Goal: Communication & Community: Share content

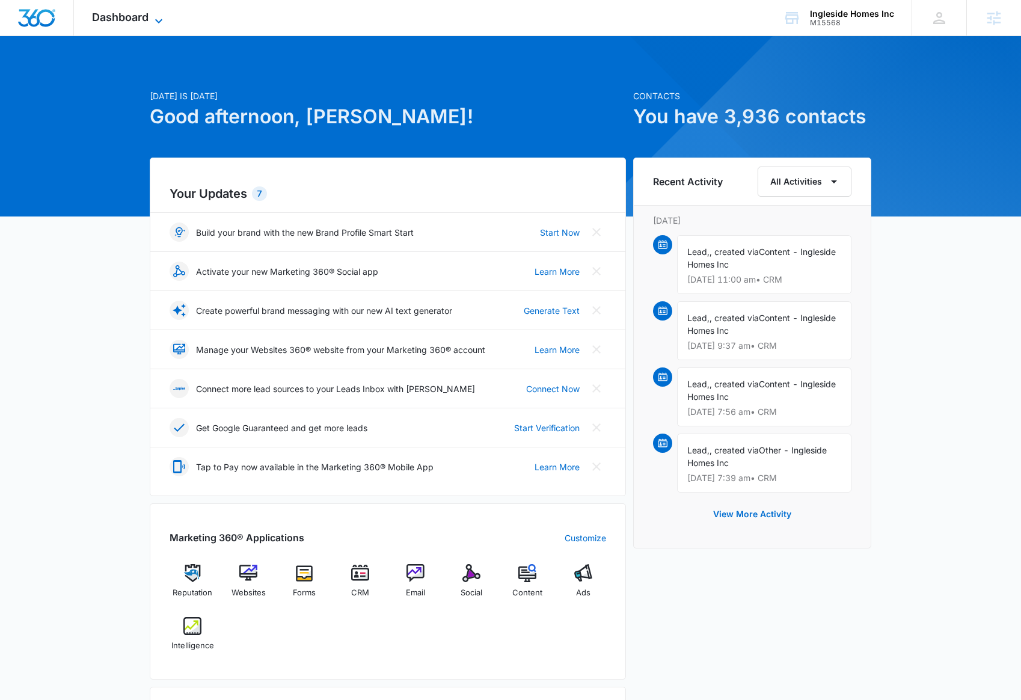
click at [123, 23] on span "Dashboard" at bounding box center [120, 17] width 56 height 13
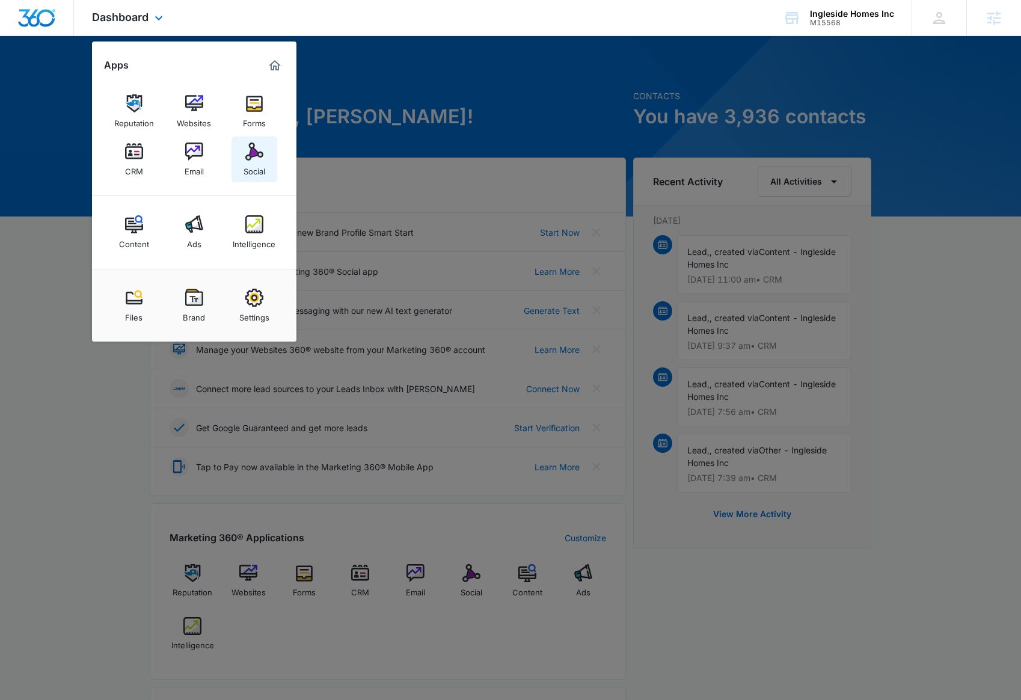
click at [243, 153] on link "Social" at bounding box center [254, 159] width 46 height 46
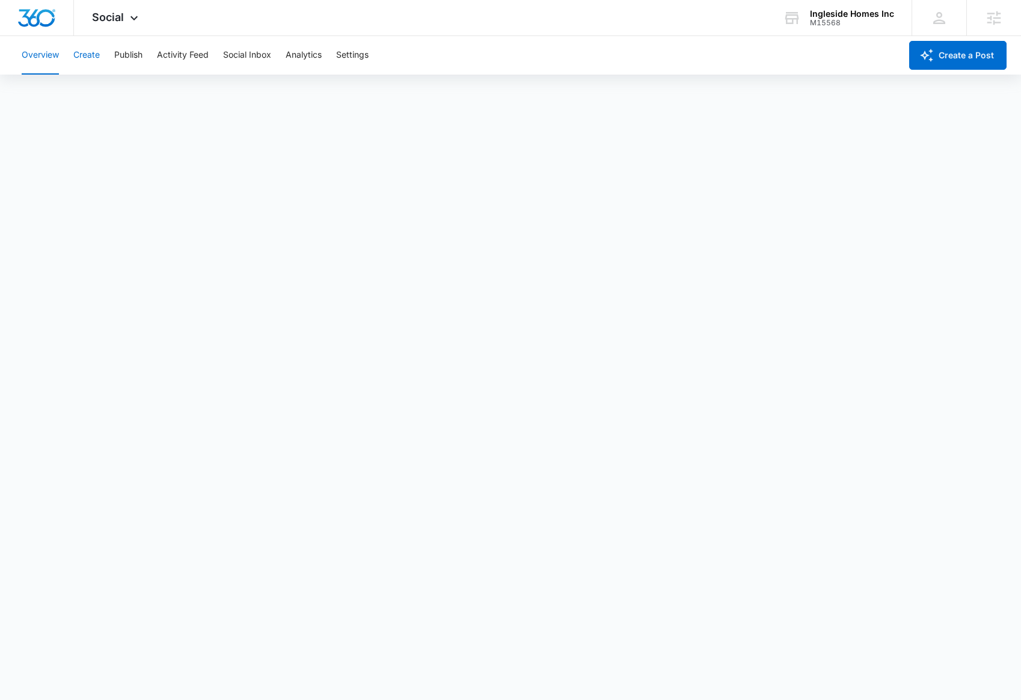
click at [88, 57] on button "Create" at bounding box center [86, 55] width 26 height 38
click at [121, 53] on button "Publish" at bounding box center [128, 55] width 28 height 38
click at [81, 60] on button "Create" at bounding box center [86, 55] width 26 height 38
